Goal: Transaction & Acquisition: Purchase product/service

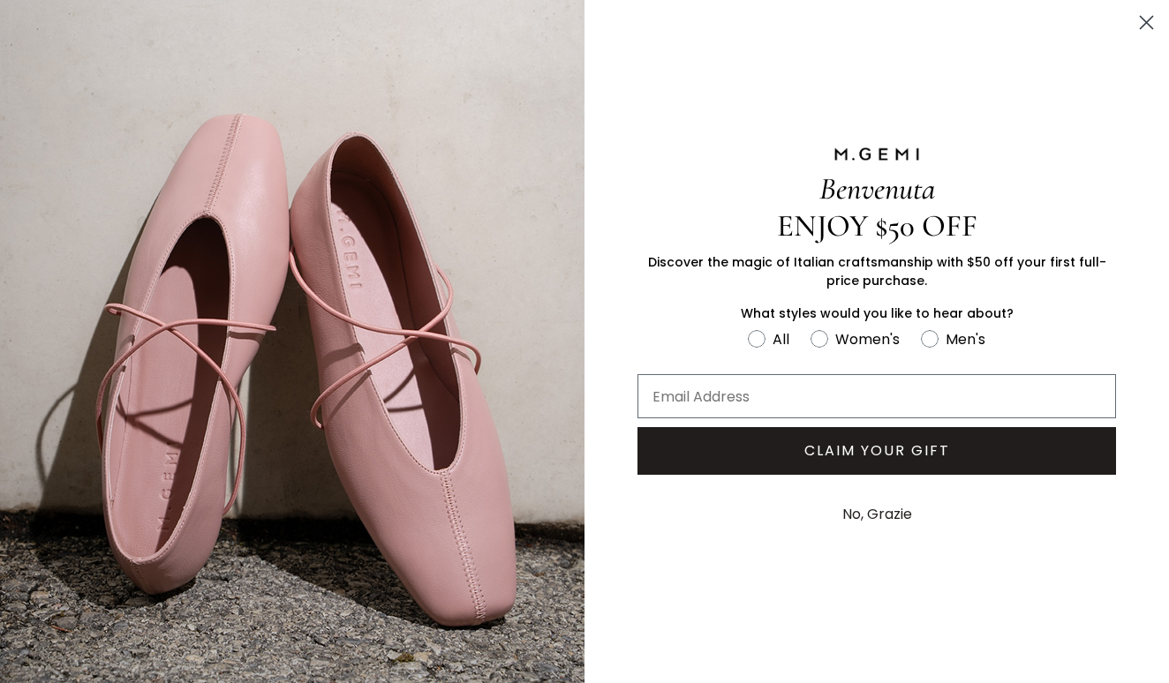
click at [1148, 16] on circle "Close dialog" at bounding box center [1146, 22] width 29 height 29
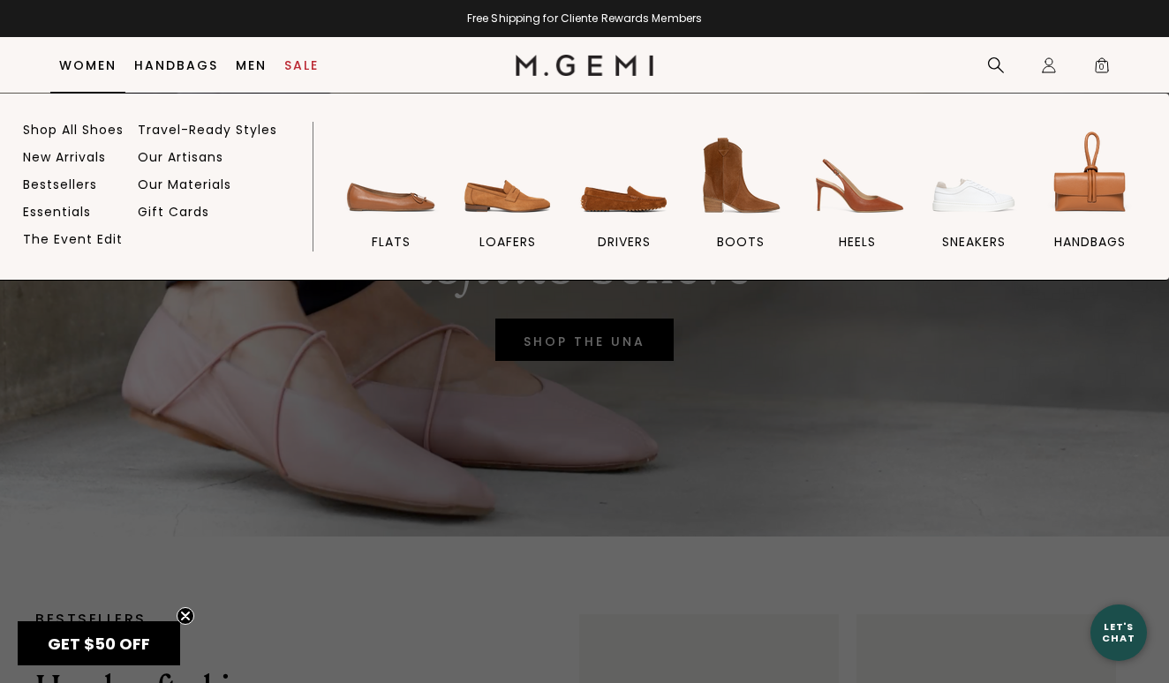
click at [100, 67] on link "Women" at bounding box center [87, 65] width 57 height 14
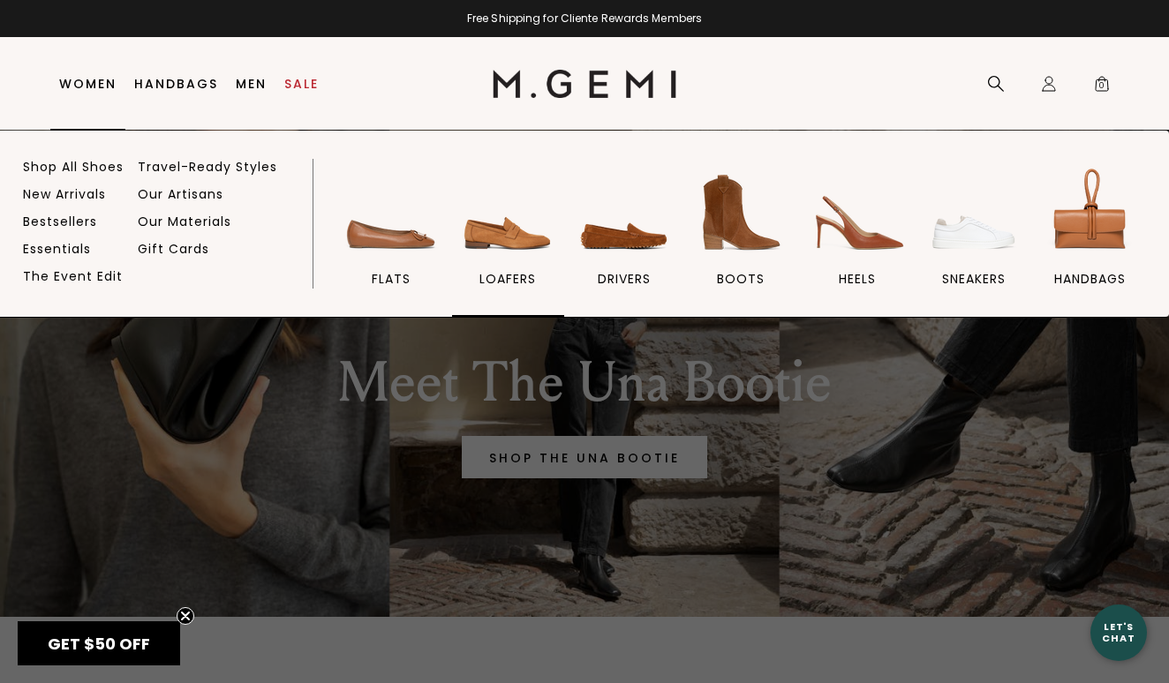
click at [499, 241] on img at bounding box center [507, 212] width 99 height 99
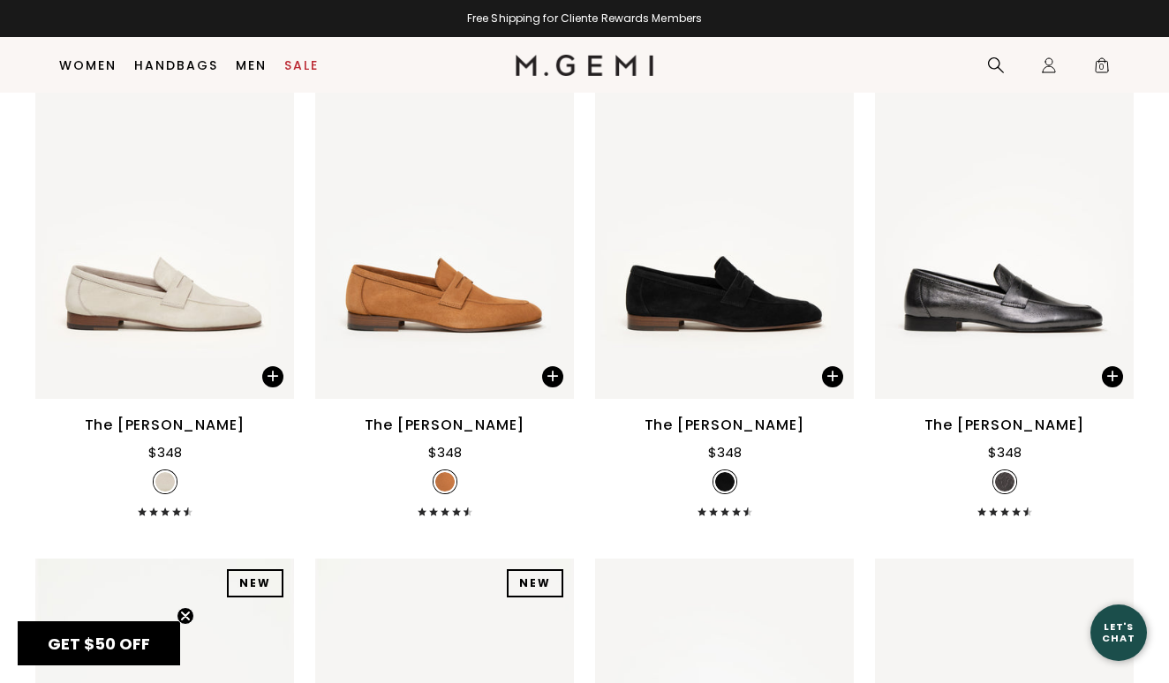
scroll to position [1842, 0]
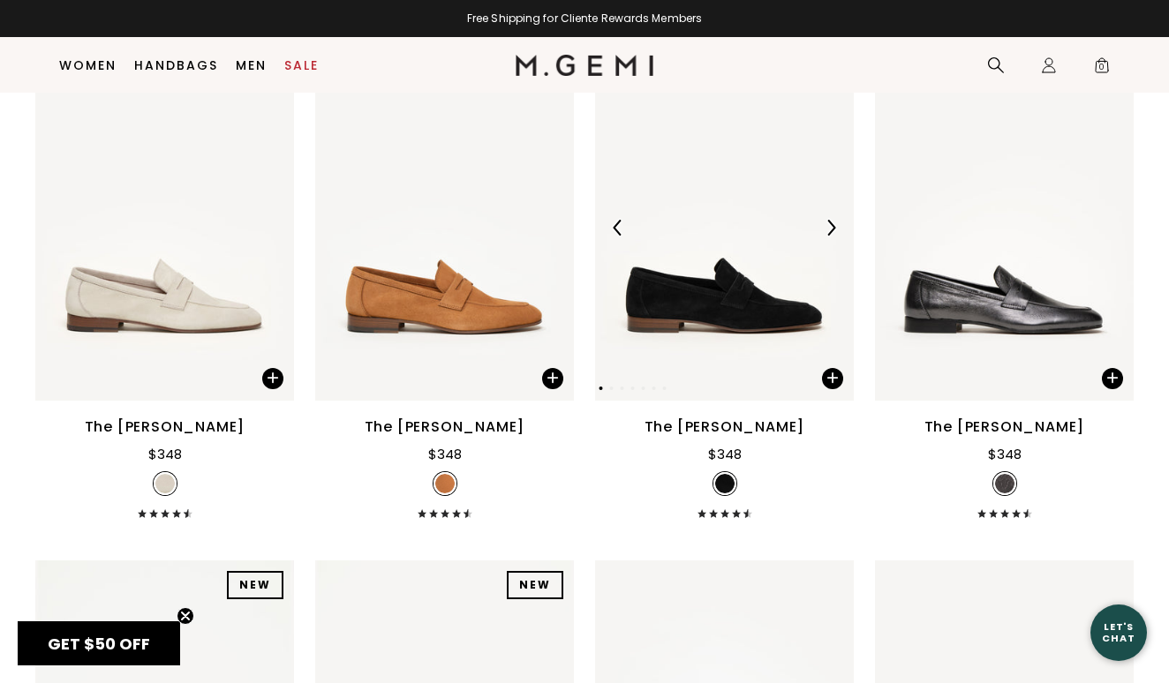
click at [699, 288] on img at bounding box center [724, 228] width 259 height 345
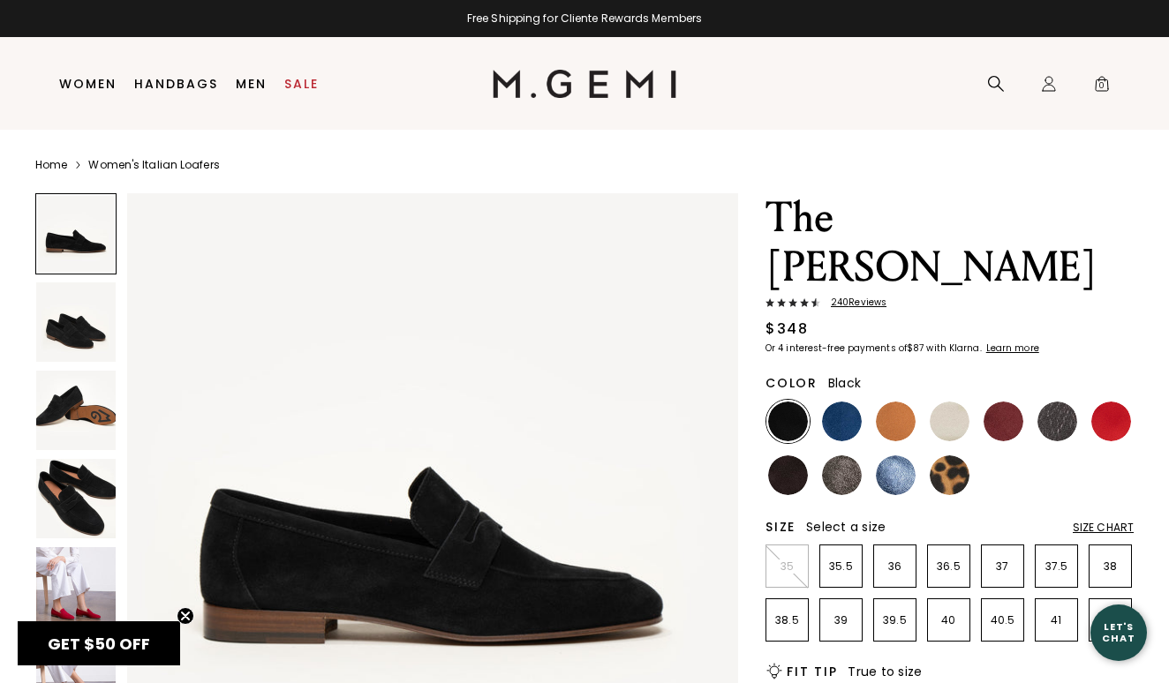
click at [81, 484] on img at bounding box center [75, 498] width 79 height 79
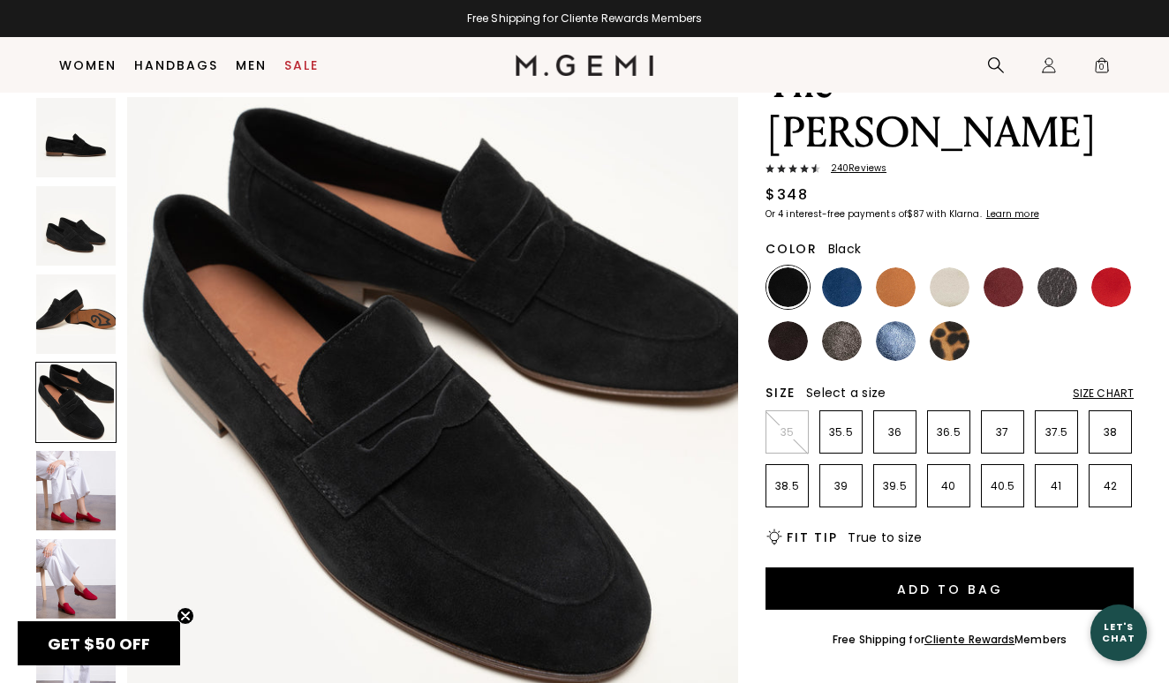
scroll to position [101, 0]
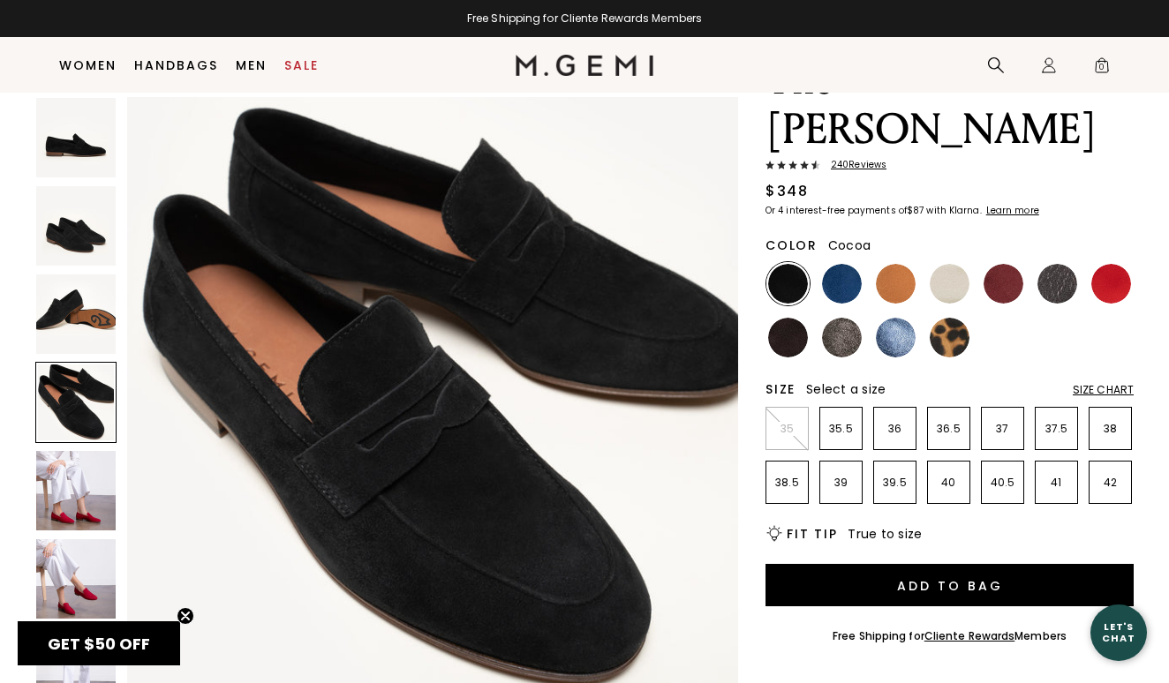
click at [846, 318] on img at bounding box center [842, 338] width 40 height 40
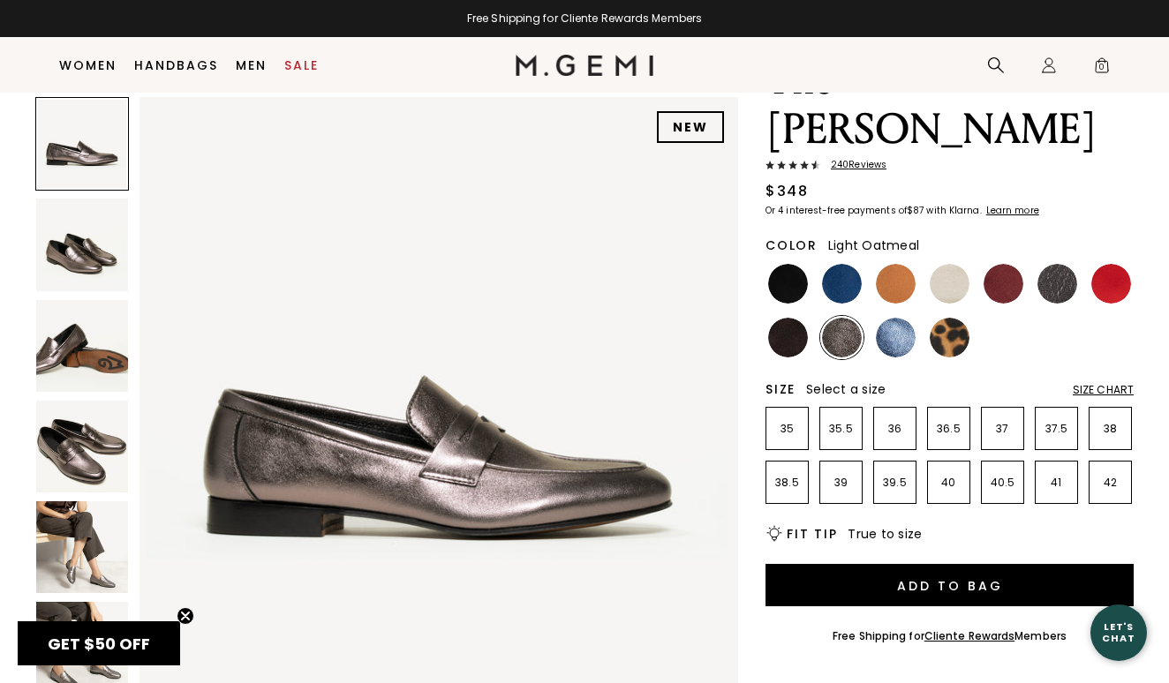
click at [954, 264] on img at bounding box center [950, 284] width 40 height 40
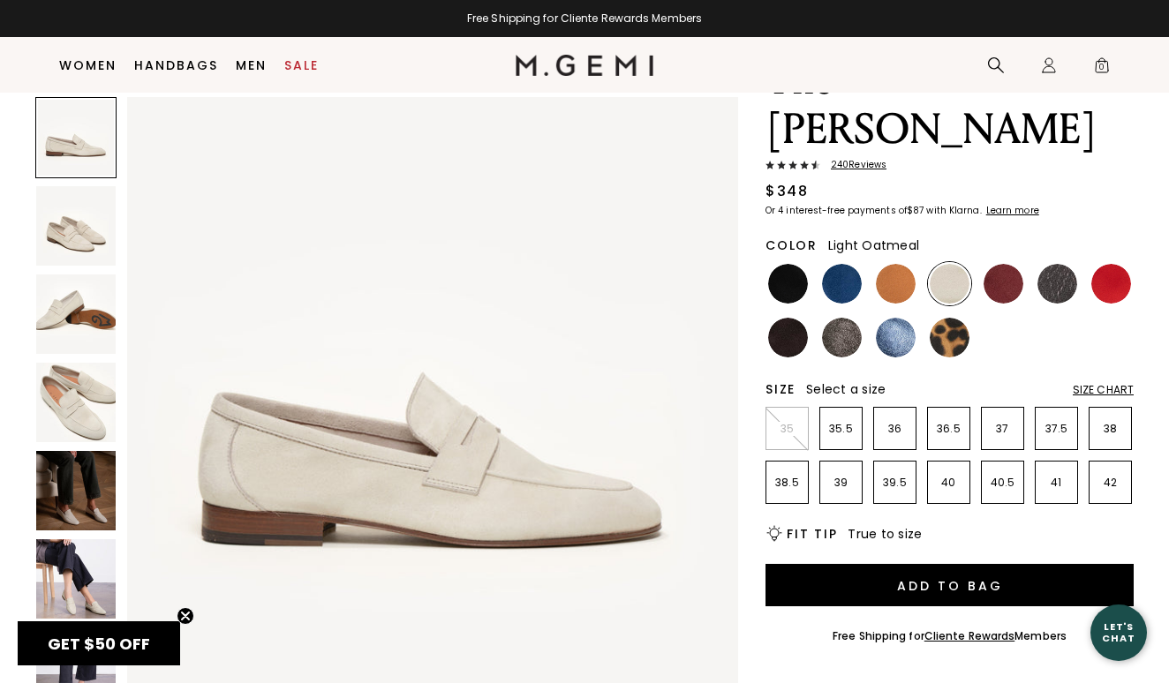
click at [83, 402] on img at bounding box center [75, 402] width 79 height 79
